Goal: Register for event/course

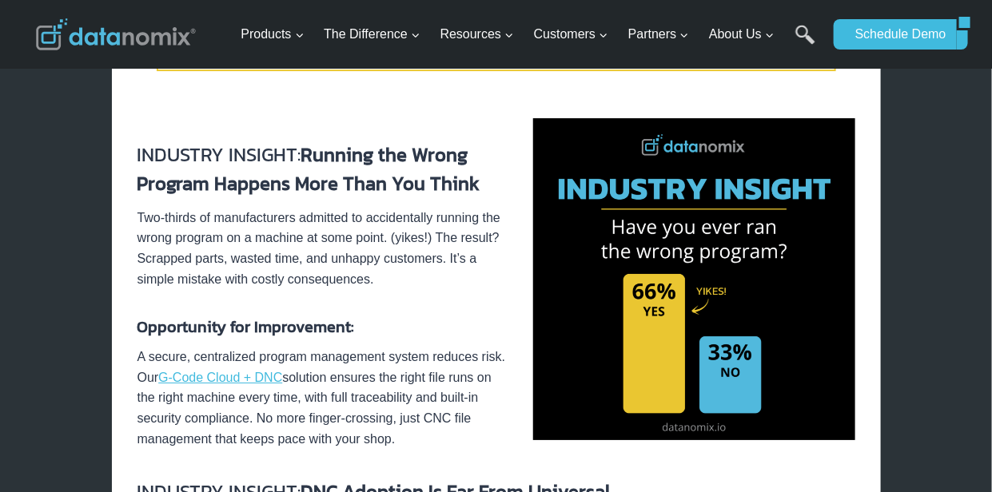
scroll to position [1918, 0]
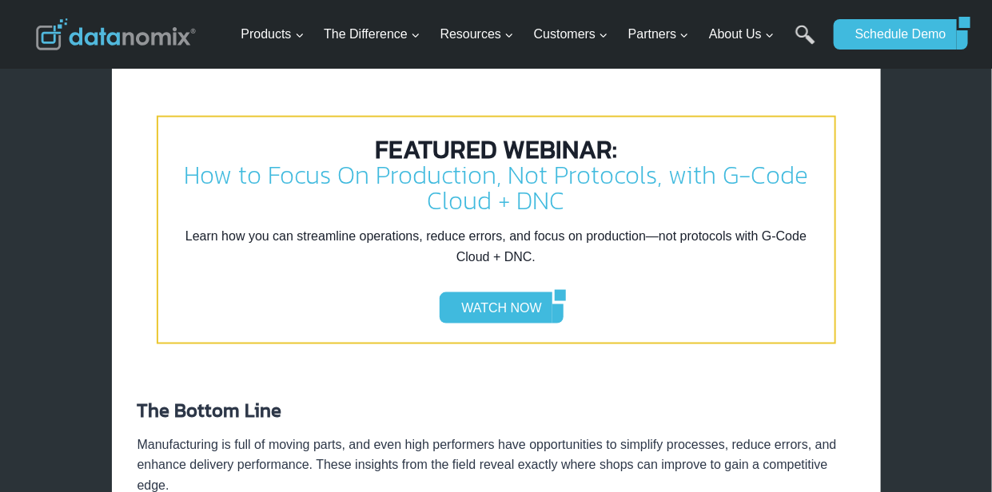
scroll to position [2785, 0]
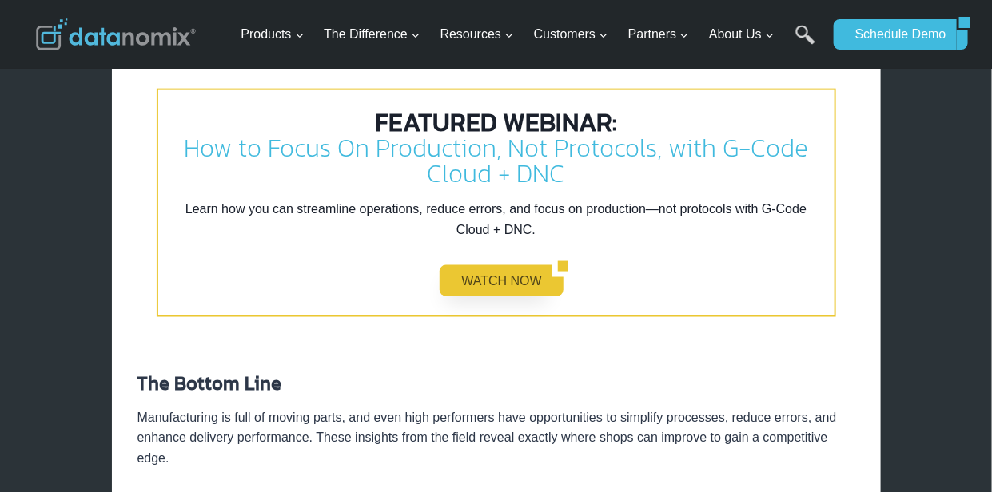
click at [488, 277] on link "WATCH NOW" at bounding box center [496, 280] width 112 height 30
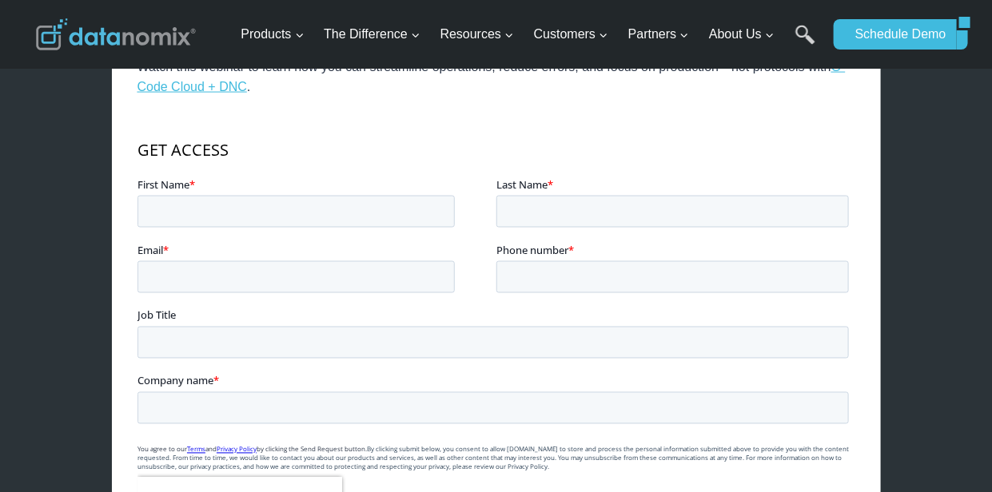
scroll to position [822, 0]
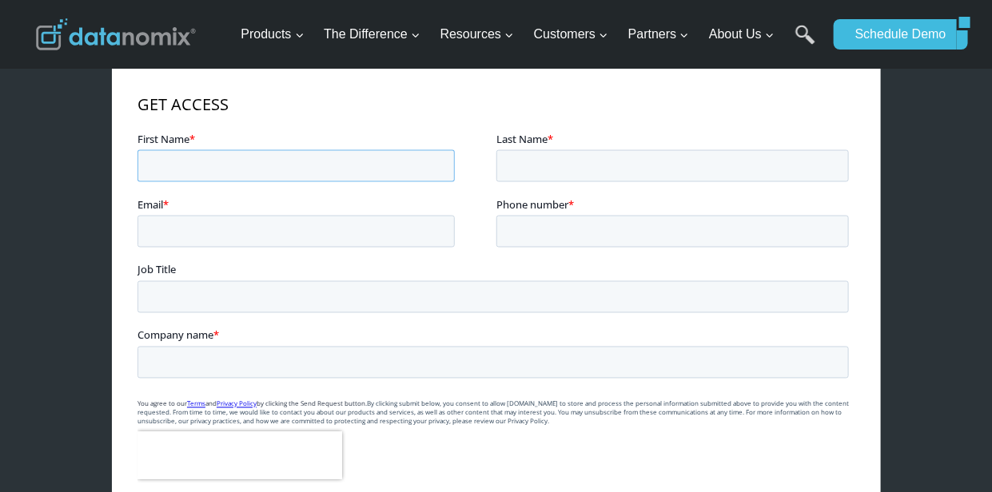
click at [201, 168] on input "First Name *" at bounding box center [295, 165] width 317 height 32
click at [200, 168] on input "First Name *" at bounding box center [295, 165] width 317 height 32
click at [199, 168] on input "First Name *" at bounding box center [295, 165] width 317 height 32
drag, startPoint x: 200, startPoint y: 168, endPoint x: 180, endPoint y: 167, distance: 20.0
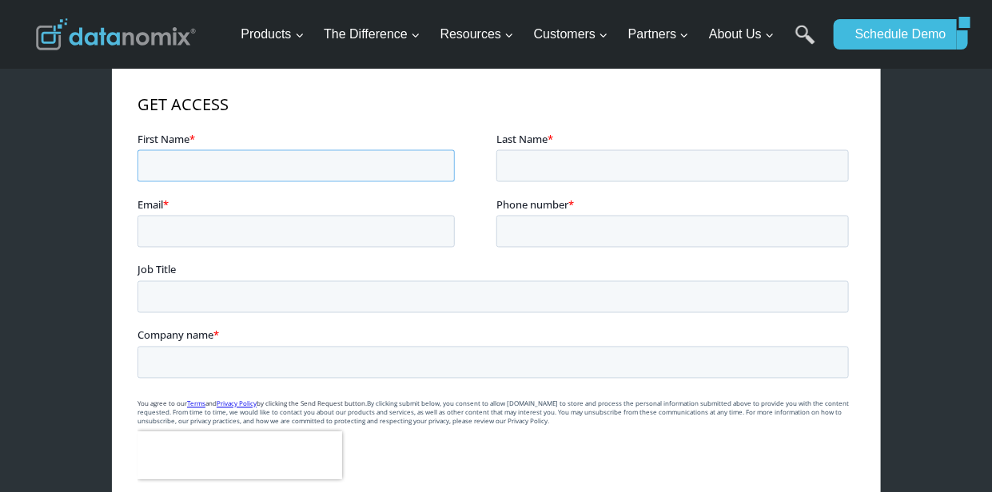
click at [180, 167] on input "First Name *" at bounding box center [295, 165] width 317 height 32
click at [221, 170] on input "First Name *" at bounding box center [295, 165] width 317 height 32
paste input "Craig Gaspard"
type input "Craig Gaspard"
paste input "Craig Gaspard"
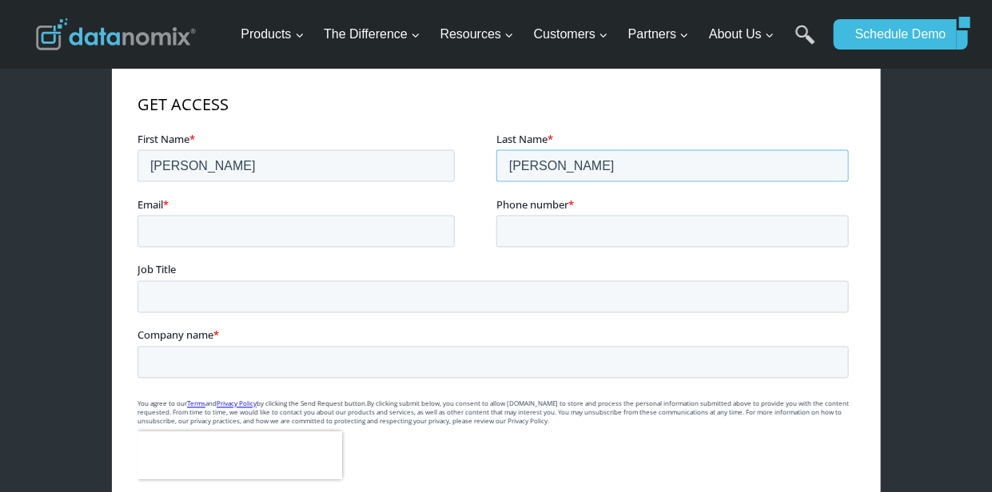
drag, startPoint x: 546, startPoint y: 171, endPoint x: 488, endPoint y: 175, distance: 58.5
click at [488, 175] on fieldset "First Name * Craig Gaspard Last Name * Craig Gaspard" at bounding box center [496, 163] width 718 height 66
type input "Gaspard"
drag, startPoint x: 180, startPoint y: 171, endPoint x: 339, endPoint y: 194, distance: 160.7
click at [333, 193] on fieldset "First Name * Craig Gaspard Last Name * Gaspard" at bounding box center [496, 163] width 718 height 66
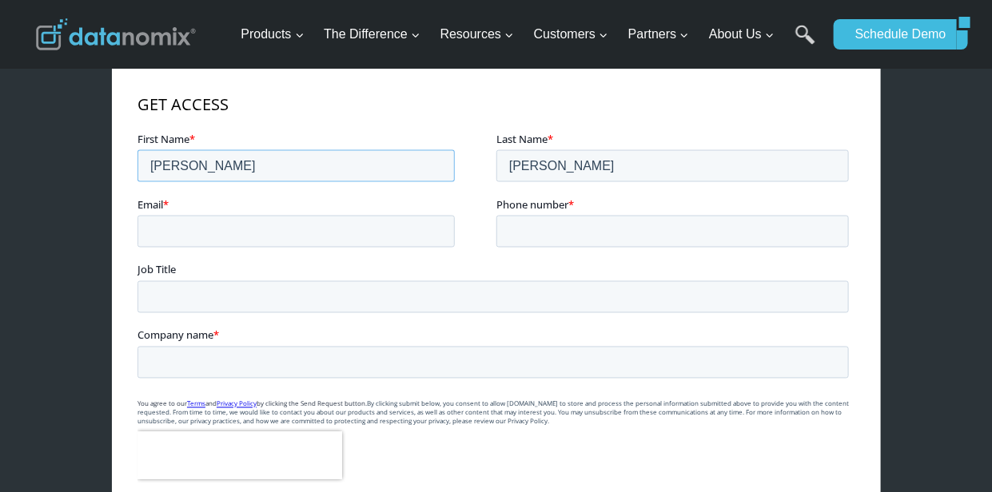
type input "Craig"
click at [259, 230] on input "Email *" at bounding box center [295, 231] width 317 height 32
click at [258, 230] on input "Email *" at bounding box center [295, 231] width 317 height 32
type input "CGASPARD@PHOENIXFORGE.COM"
click at [512, 234] on input "Phone number *" at bounding box center [672, 231] width 352 height 32
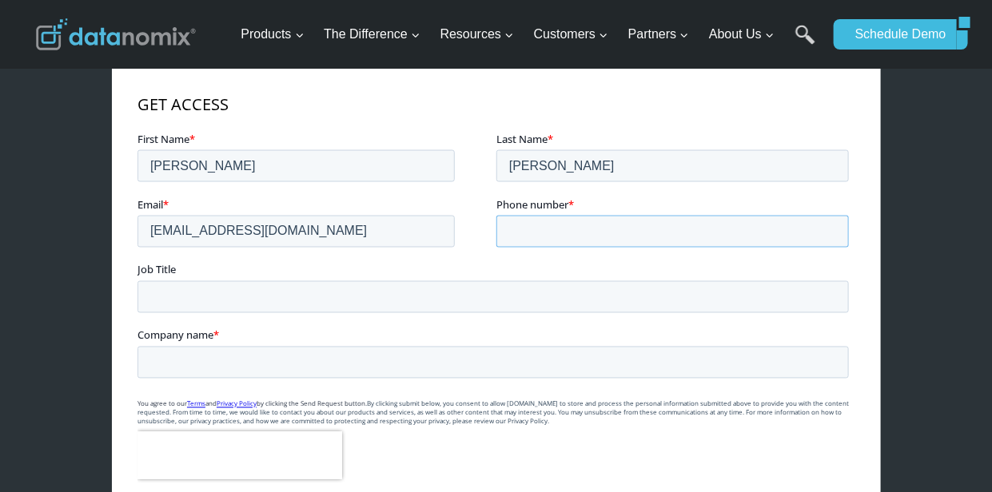
click at [512, 234] on input "Phone number *" at bounding box center [672, 231] width 352 height 32
drag, startPoint x: 535, startPoint y: 229, endPoint x: 555, endPoint y: 229, distance: 19.2
click at [555, 229] on input "337-280-8626" at bounding box center [672, 231] width 352 height 32
type input "337-783-8626"
click at [188, 304] on input "Job Title" at bounding box center [492, 297] width 711 height 32
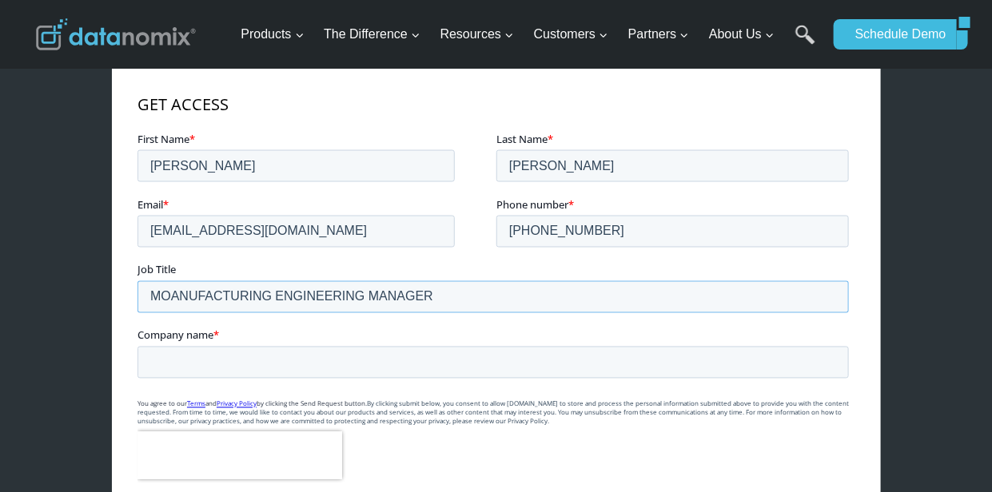
click at [158, 292] on input "MOANUFACTURING ENGINEERING MANAGER" at bounding box center [492, 297] width 711 height 32
type input "MANUFACTURING ENGINEERING MANAGER"
click at [220, 361] on input "Company name *" at bounding box center [492, 362] width 711 height 32
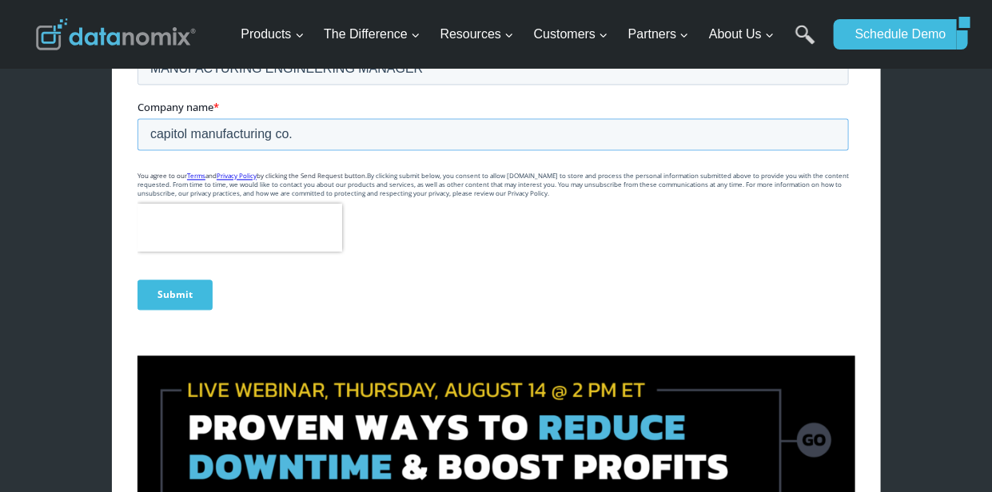
scroll to position [1050, 0]
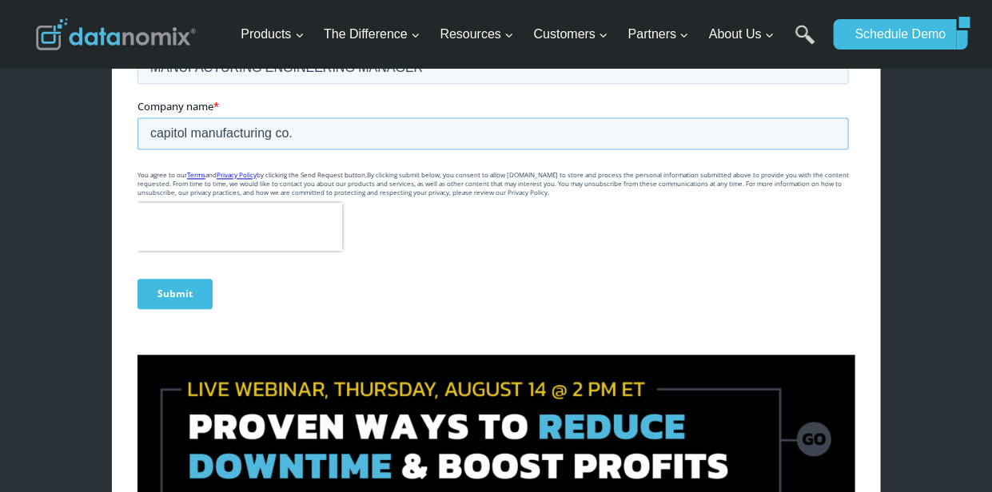
type input "capitol manufacturing co."
click at [177, 306] on input "Submit" at bounding box center [174, 295] width 75 height 30
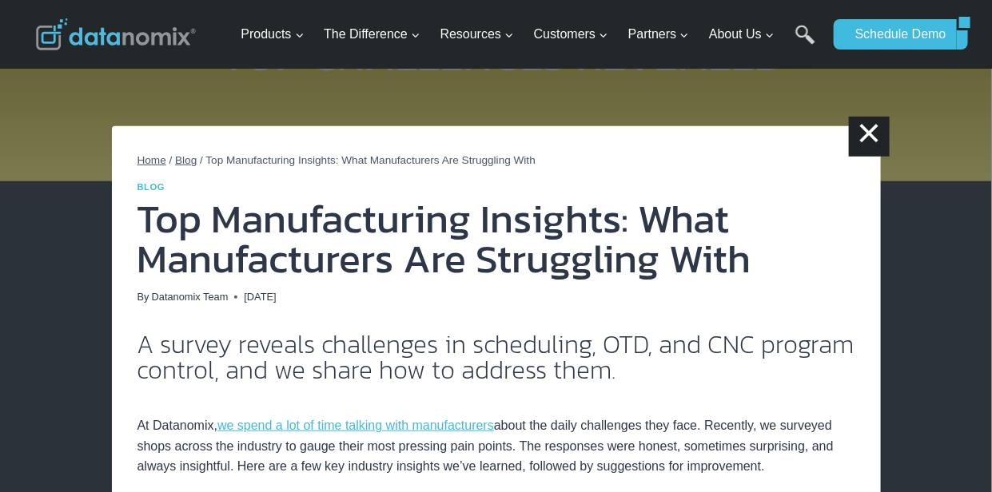
scroll to position [137, 0]
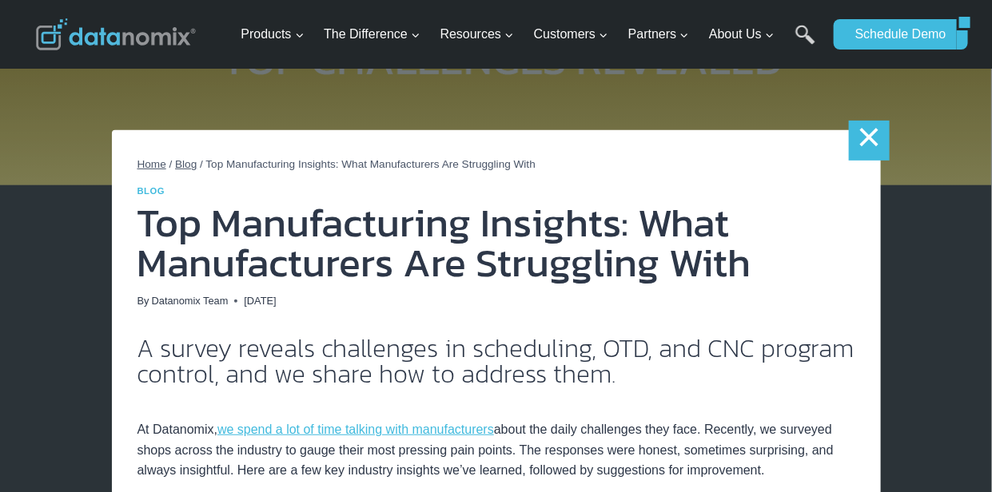
click at [876, 149] on link "×" at bounding box center [869, 141] width 40 height 40
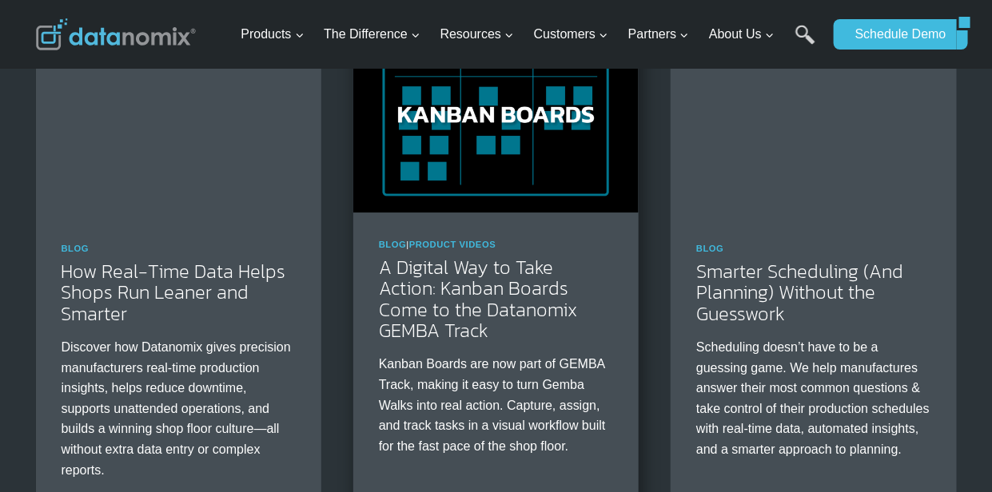
scroll to position [1324, 0]
